Goal: Ask a question

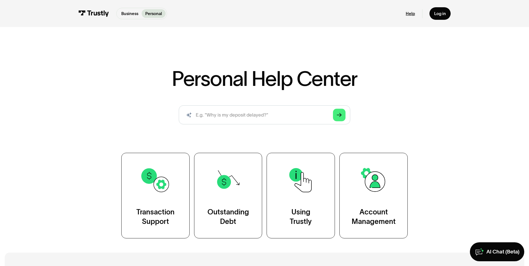
click at [410, 12] on link "Help" at bounding box center [410, 13] width 9 height 5
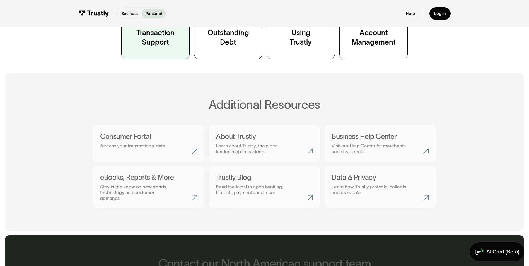
scroll to position [65, 0]
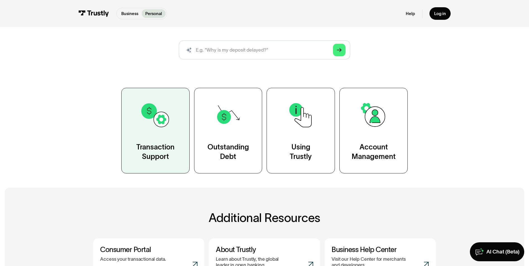
click at [146, 137] on link "Transaction Support" at bounding box center [155, 131] width 68 height 86
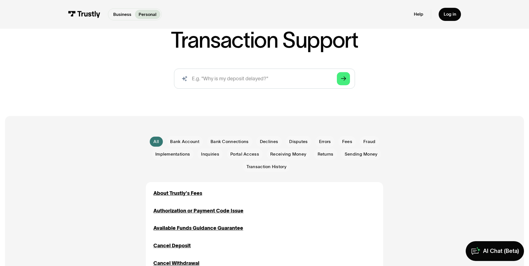
scroll to position [130, 0]
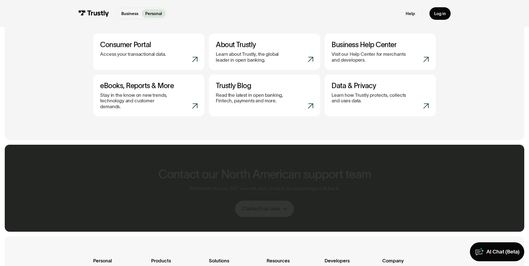
scroll to position [422, 0]
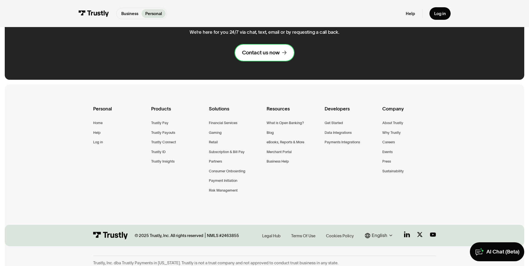
click at [272, 49] on div "Contact us now" at bounding box center [261, 52] width 38 height 7
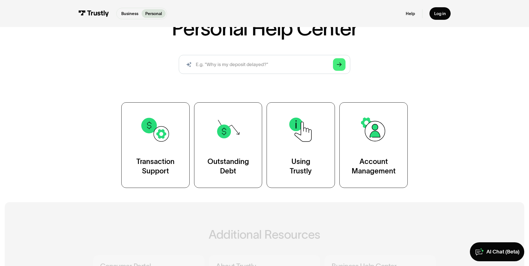
scroll to position [32, 0]
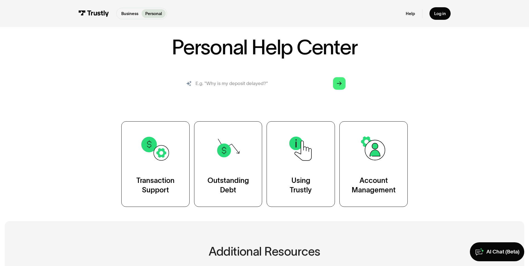
click at [248, 88] on input "search" at bounding box center [264, 83] width 171 height 19
click at [249, 84] on input "search" at bounding box center [264, 83] width 171 height 19
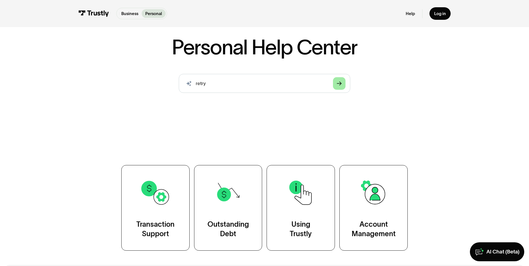
click at [341, 84] on polygon "Search" at bounding box center [339, 83] width 5 height 4
click at [304, 85] on input "retry" at bounding box center [264, 83] width 171 height 19
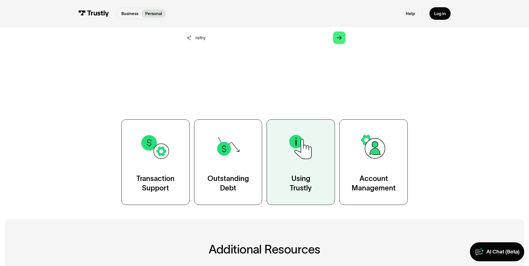
scroll to position [96, 0]
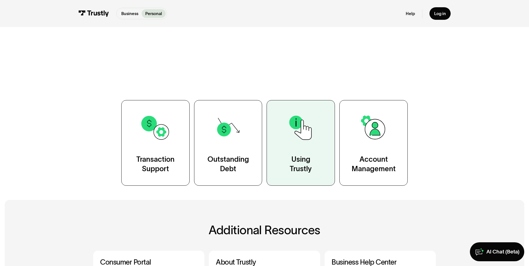
type input "retry fee"
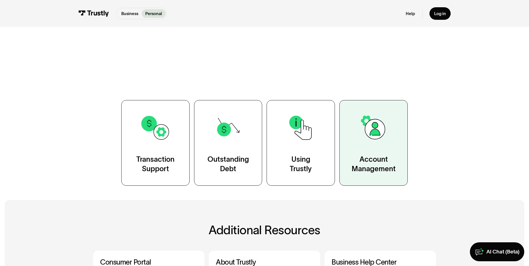
scroll to position [0, 0]
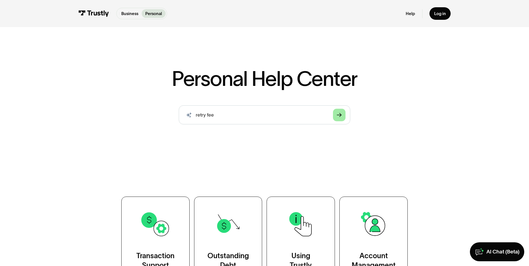
click at [340, 117] on div "Arrow Right" at bounding box center [339, 115] width 5 height 5
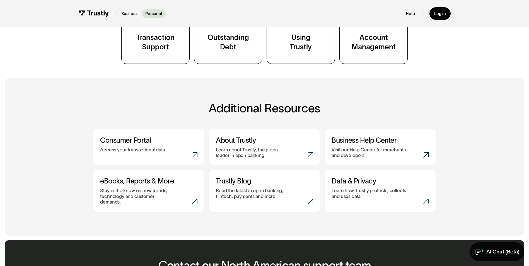
scroll to position [260, 0]
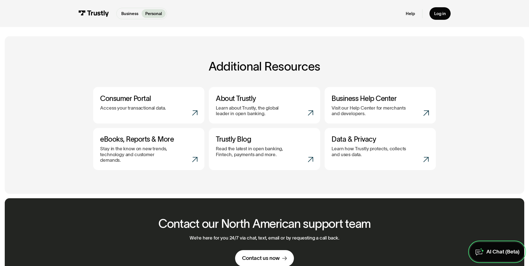
click at [489, 253] on div "AI Chat (Beta)" at bounding box center [502, 251] width 33 height 7
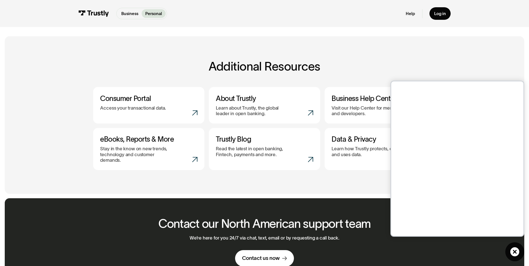
drag, startPoint x: 253, startPoint y: 243, endPoint x: 252, endPoint y: 248, distance: 4.9
click at [253, 243] on div "We’re here for you 24/7 via chat, text, email or by requesting a call back. Con…" at bounding box center [265, 251] width 150 height 32
click at [250, 255] on div "Contact us now" at bounding box center [261, 258] width 38 height 7
